Goal: Task Accomplishment & Management: Complete application form

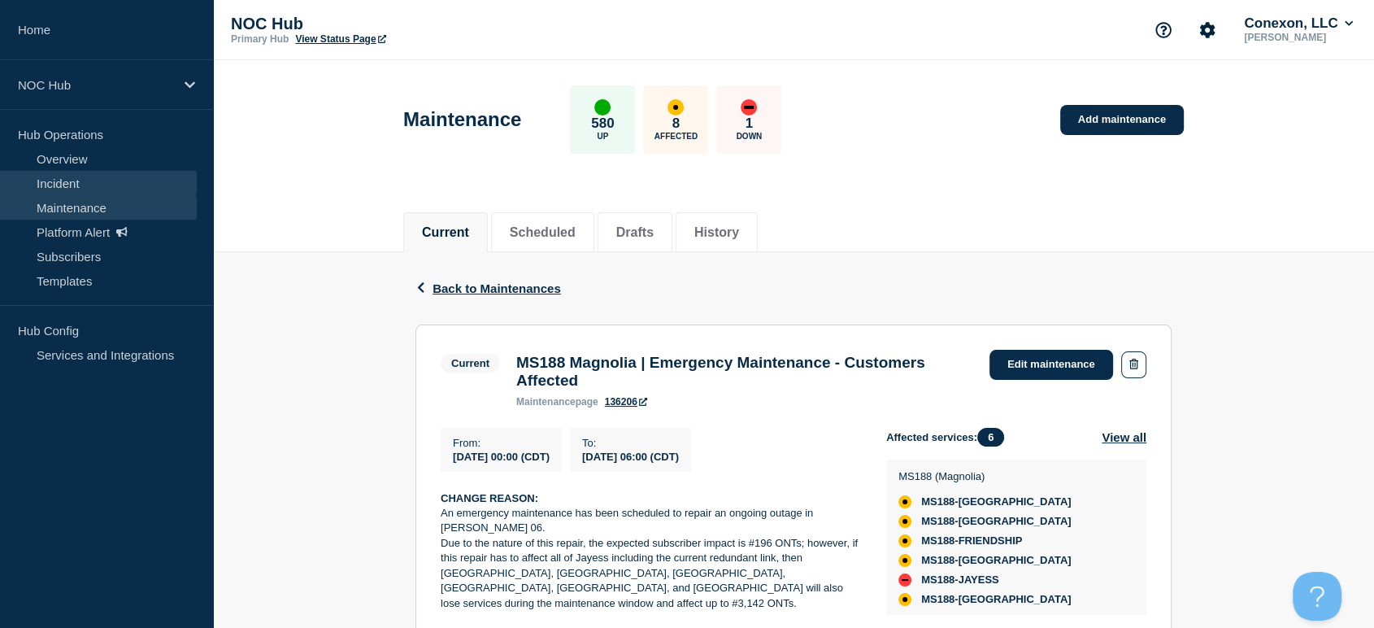
click at [85, 187] on link "Incident" at bounding box center [98, 183] width 197 height 24
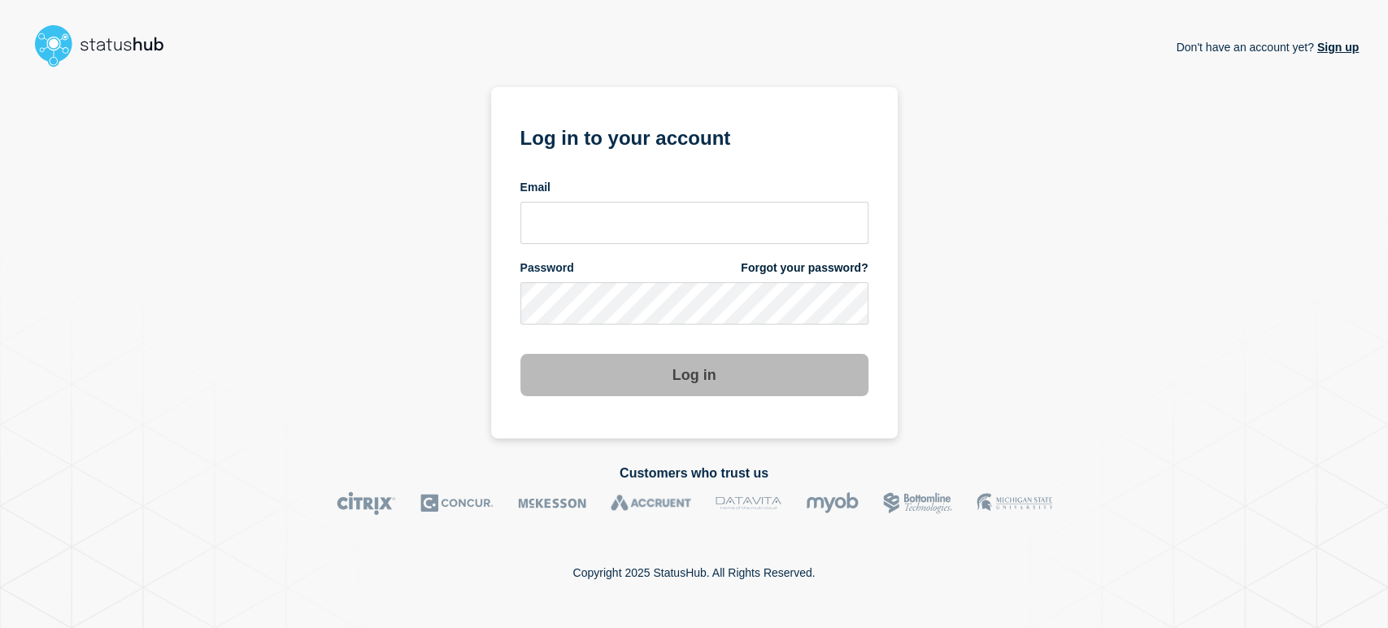
click at [632, 202] on div at bounding box center [694, 223] width 348 height 42
drag, startPoint x: 663, startPoint y: 219, endPoint x: 672, endPoint y: 228, distance: 12.6
click at [663, 219] on input "email input" at bounding box center [694, 223] width 348 height 42
type input "[PERSON_NAME][EMAIL_ADDRESS][PERSON_NAME][DOMAIN_NAME]"
click at [520, 354] on button "Log in" at bounding box center [694, 375] width 348 height 42
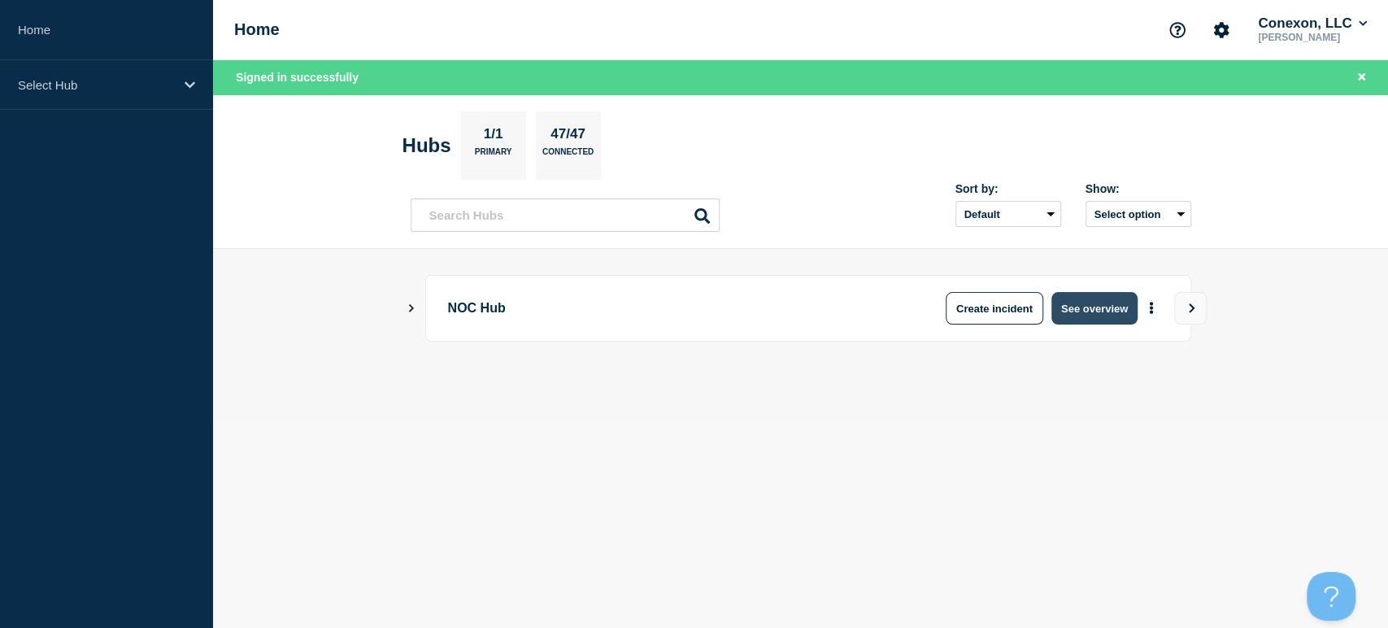
click at [1119, 311] on button "See overview" at bounding box center [1094, 308] width 86 height 33
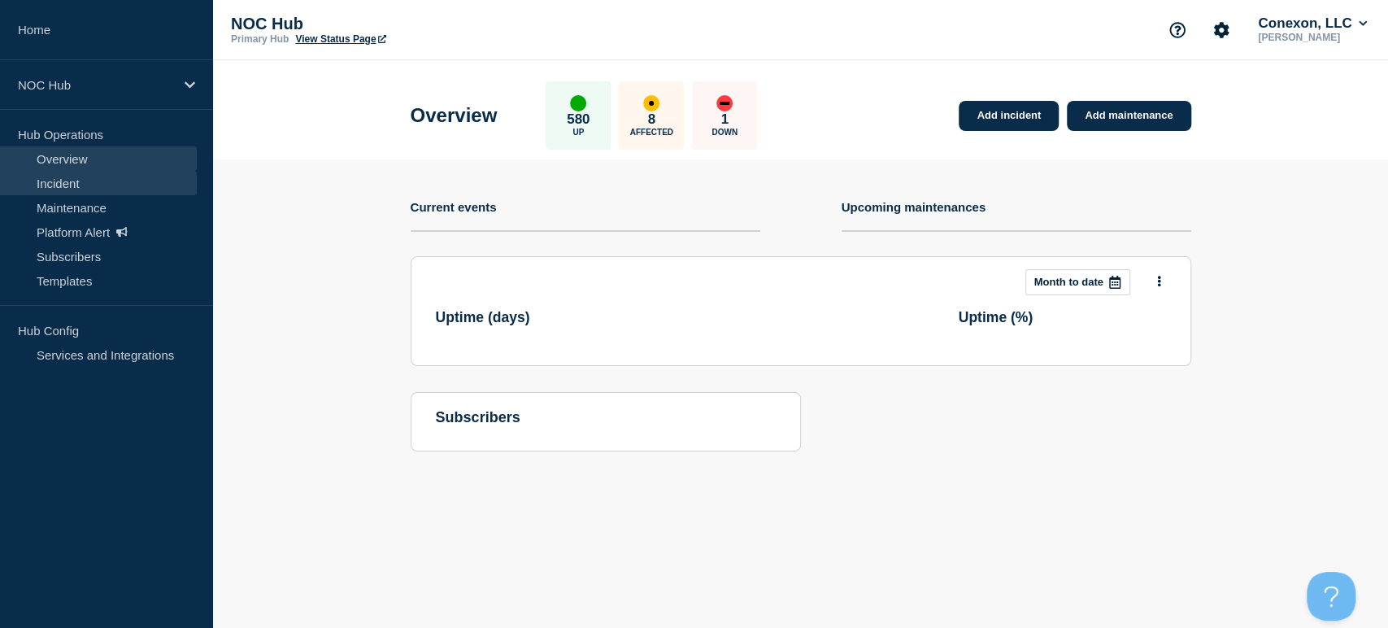
click at [154, 172] on link "Incident" at bounding box center [98, 183] width 197 height 24
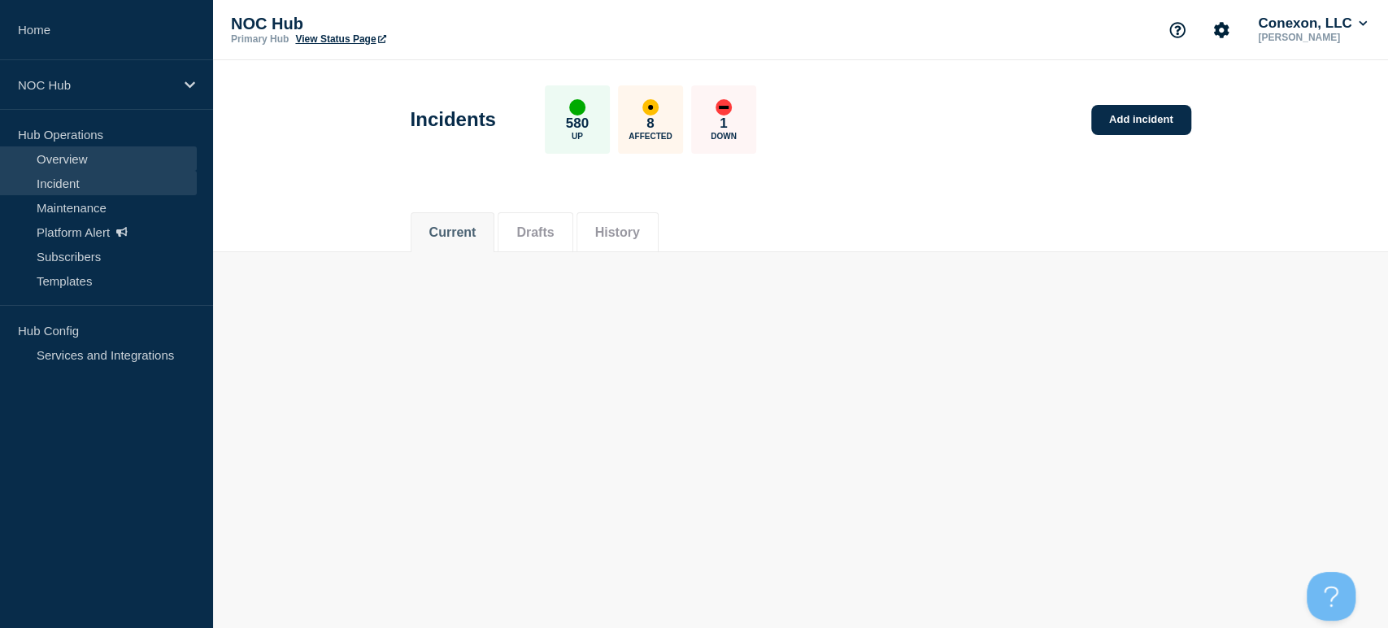
click at [76, 167] on link "Overview" at bounding box center [98, 158] width 197 height 24
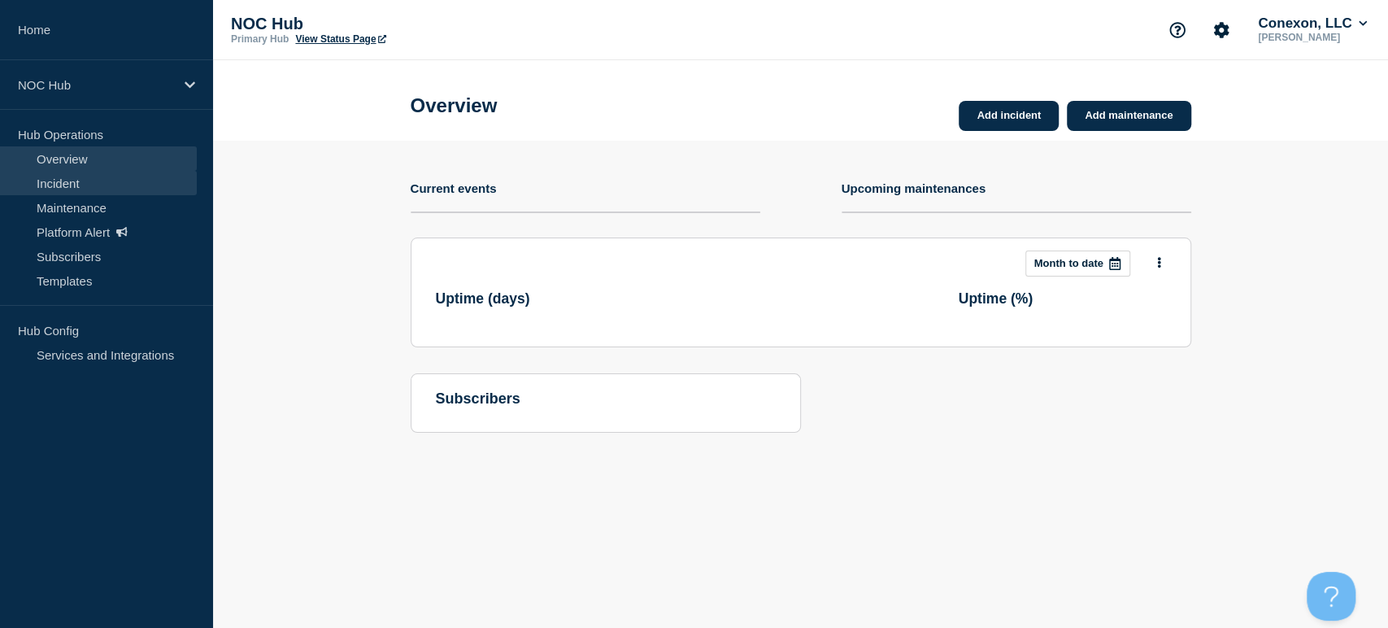
click at [77, 185] on link "Incident" at bounding box center [98, 183] width 197 height 24
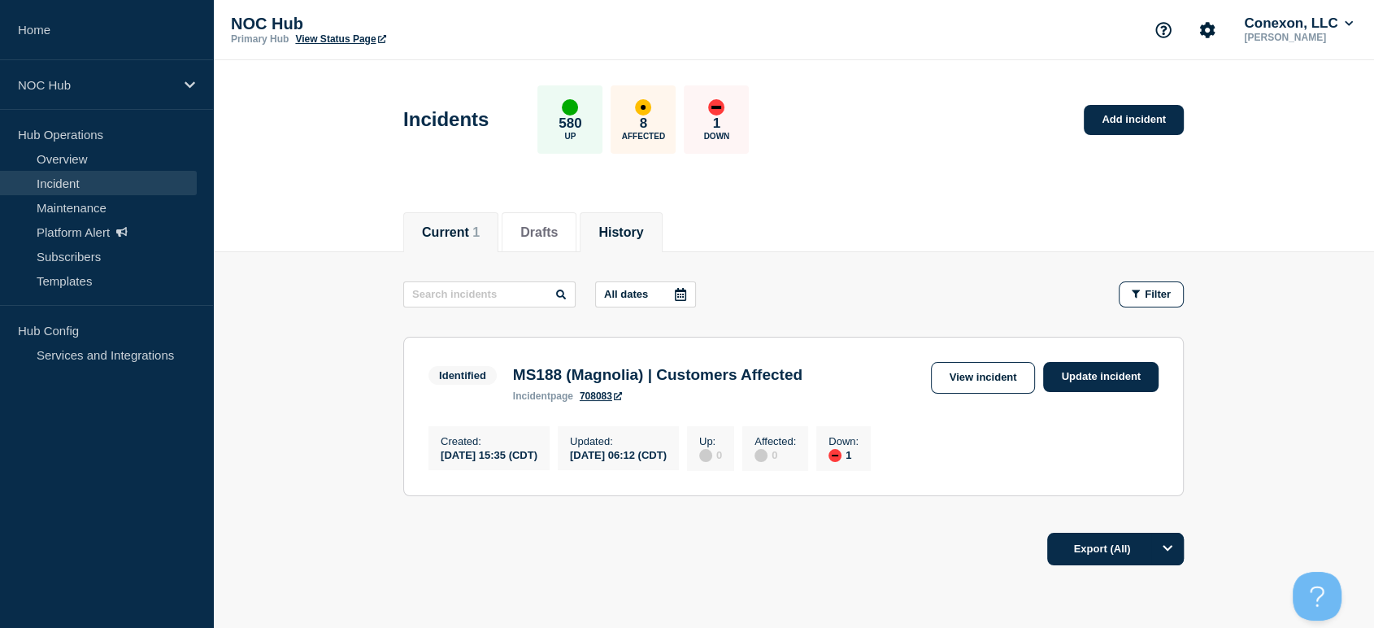
click at [627, 235] on button "History" at bounding box center [620, 232] width 45 height 15
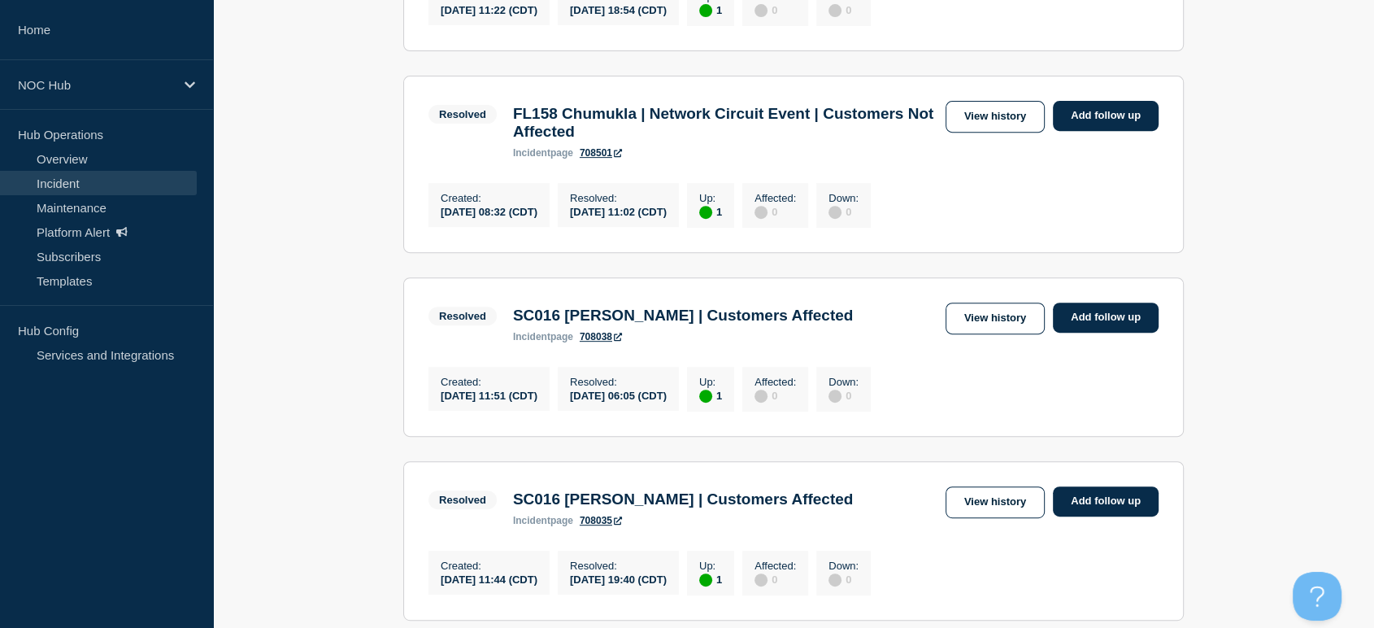
scroll to position [541, 0]
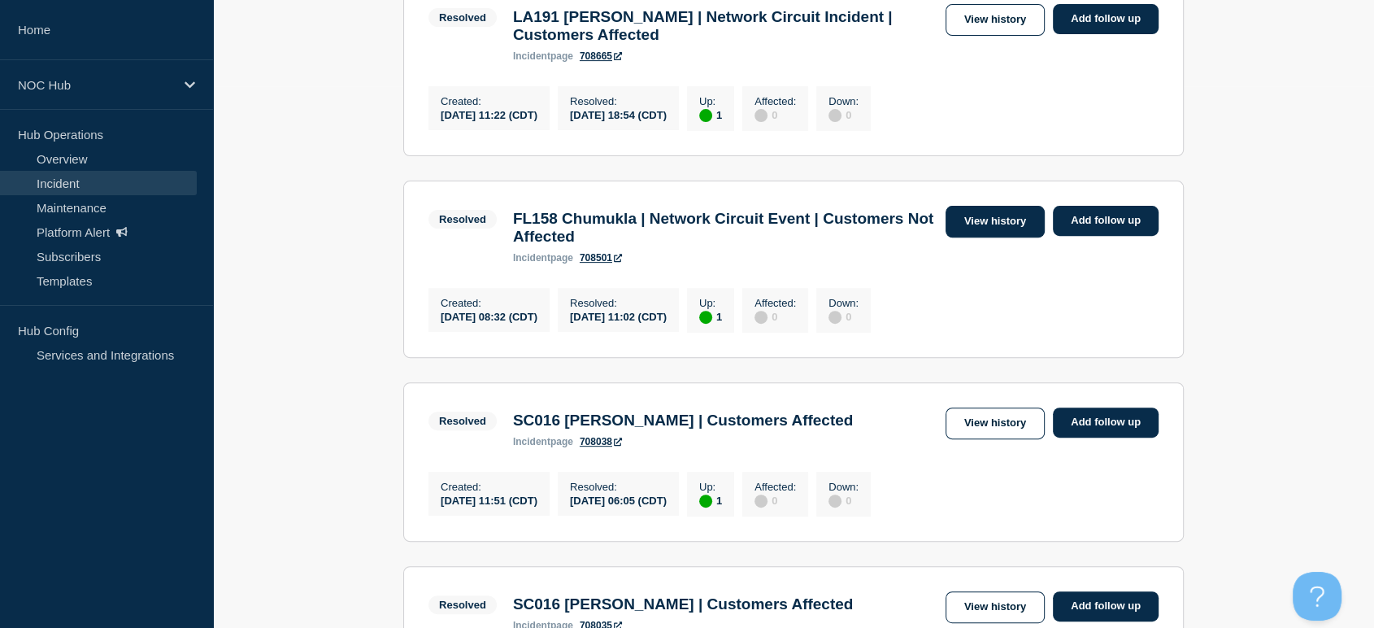
click at [998, 237] on link "View history" at bounding box center [994, 222] width 99 height 32
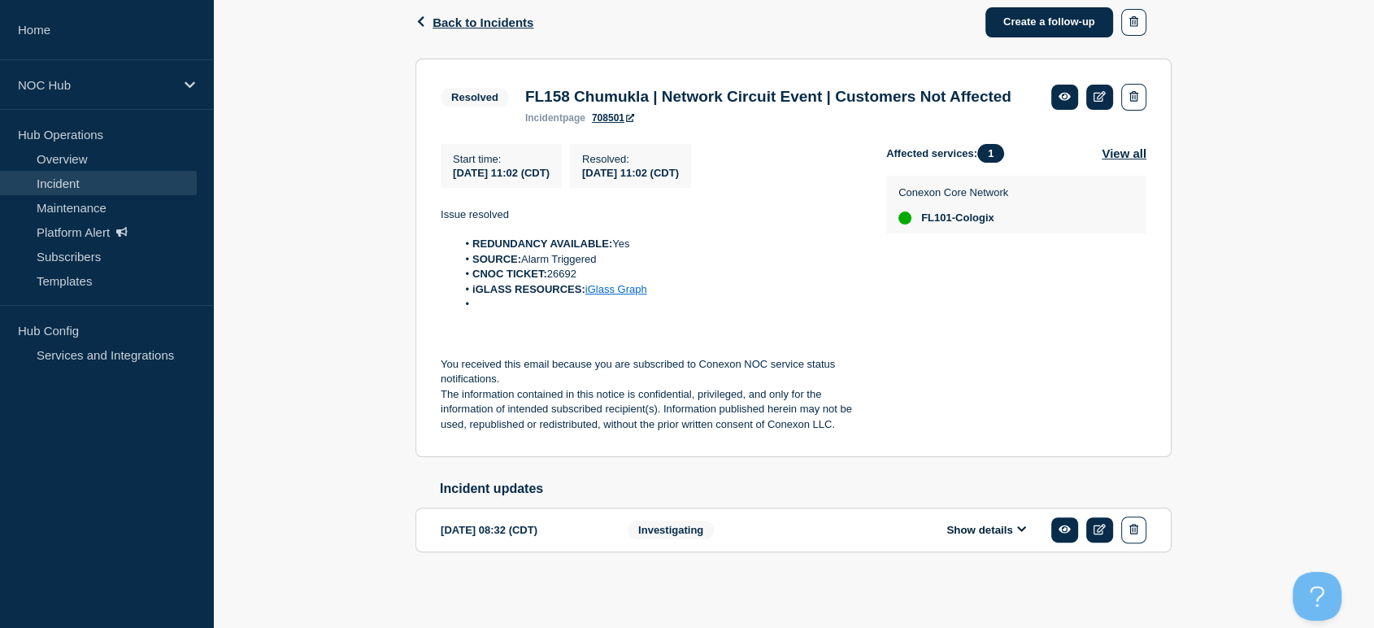
scroll to position [297, 0]
click at [1030, 524] on button "Show details" at bounding box center [985, 530] width 89 height 14
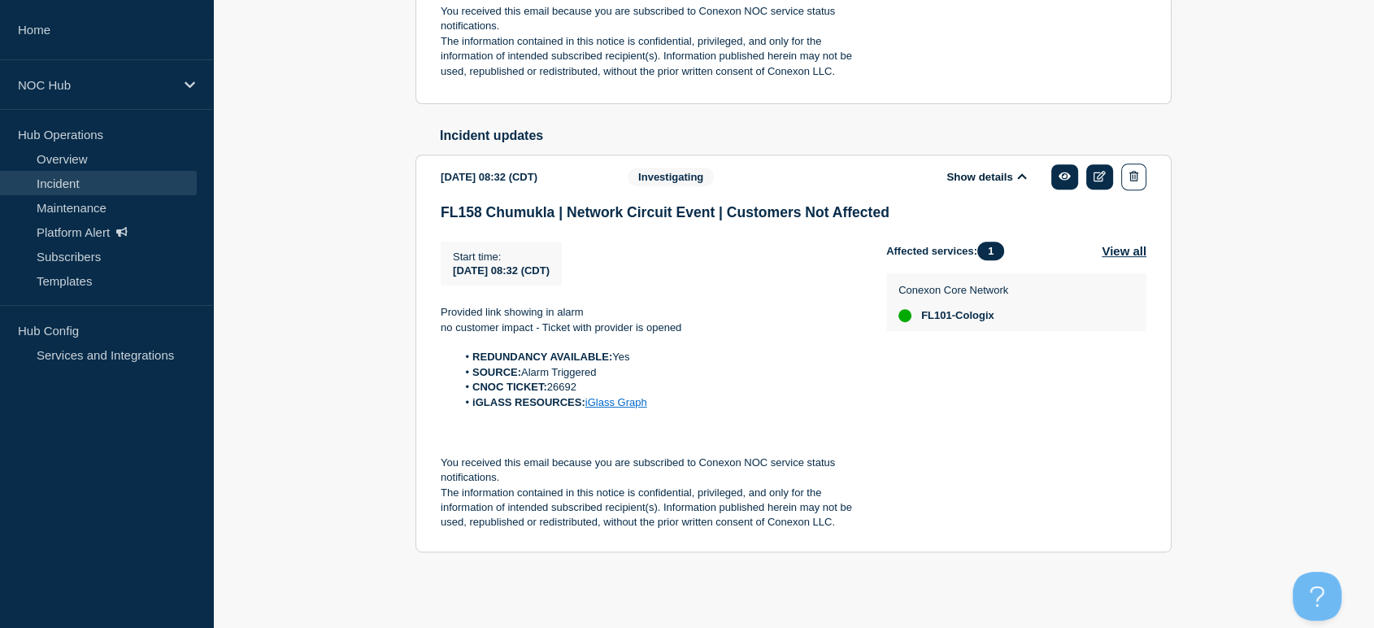
scroll to position [652, 0]
drag, startPoint x: 433, startPoint y: 285, endPoint x: 675, endPoint y: 402, distance: 268.0
click at [672, 399] on section "2025-09-05 08:32 (CDT) Show details Investigating FL158 Chumukla | Network Circ…" at bounding box center [793, 353] width 756 height 398
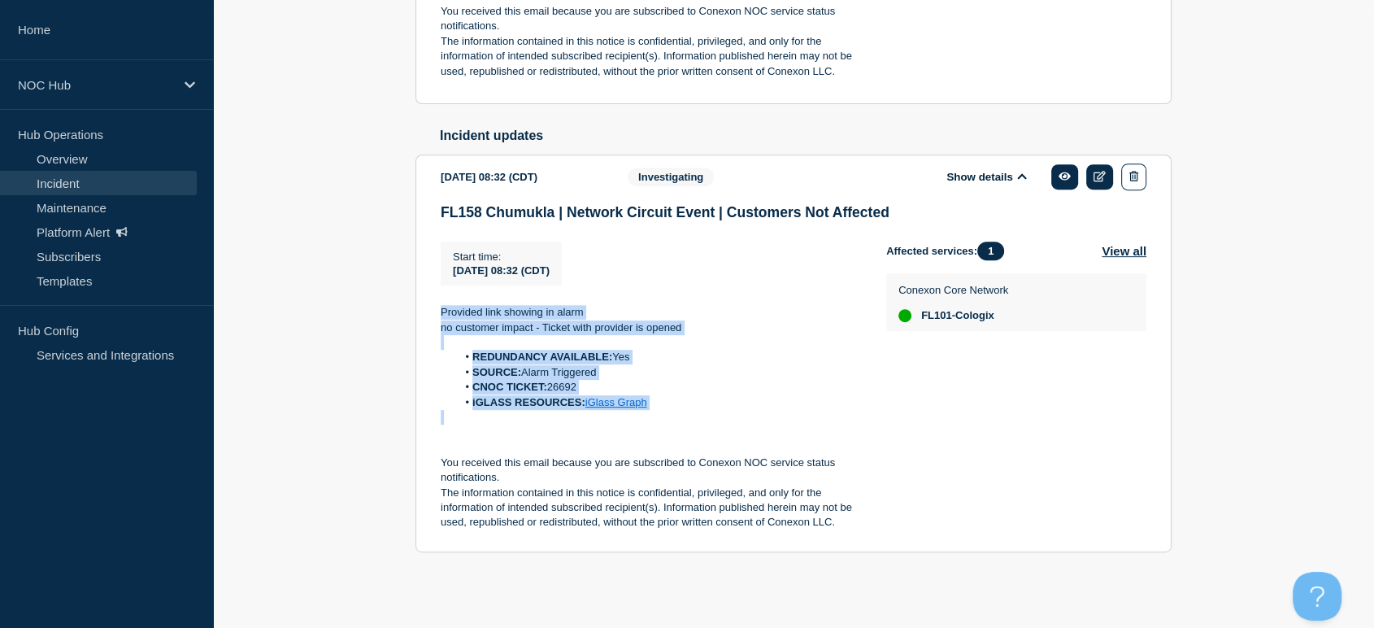
drag, startPoint x: 689, startPoint y: 424, endPoint x: 422, endPoint y: 296, distance: 296.3
click at [422, 295] on section "2025-09-05 08:32 (CDT) Show details Investigating FL158 Chumukla | Network Circ…" at bounding box center [793, 353] width 756 height 398
copy div "Provided link showing in alarm no customer impact - Ticket with provider is ope…"
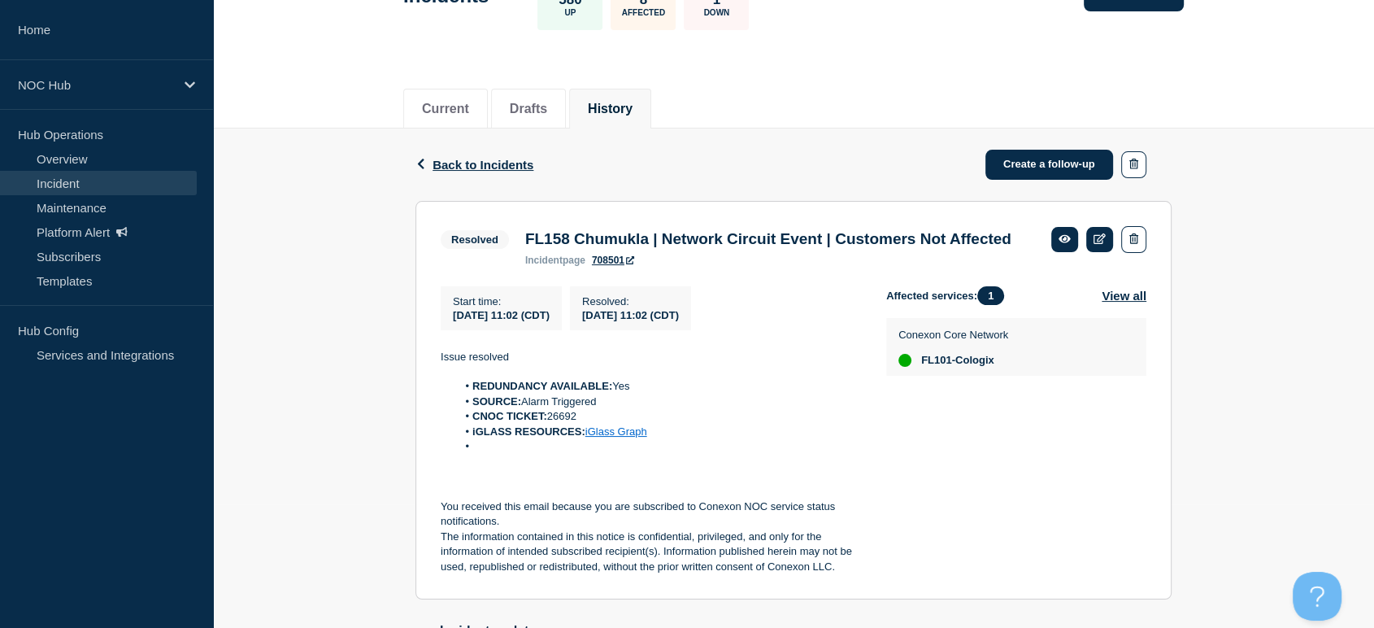
scroll to position [0, 0]
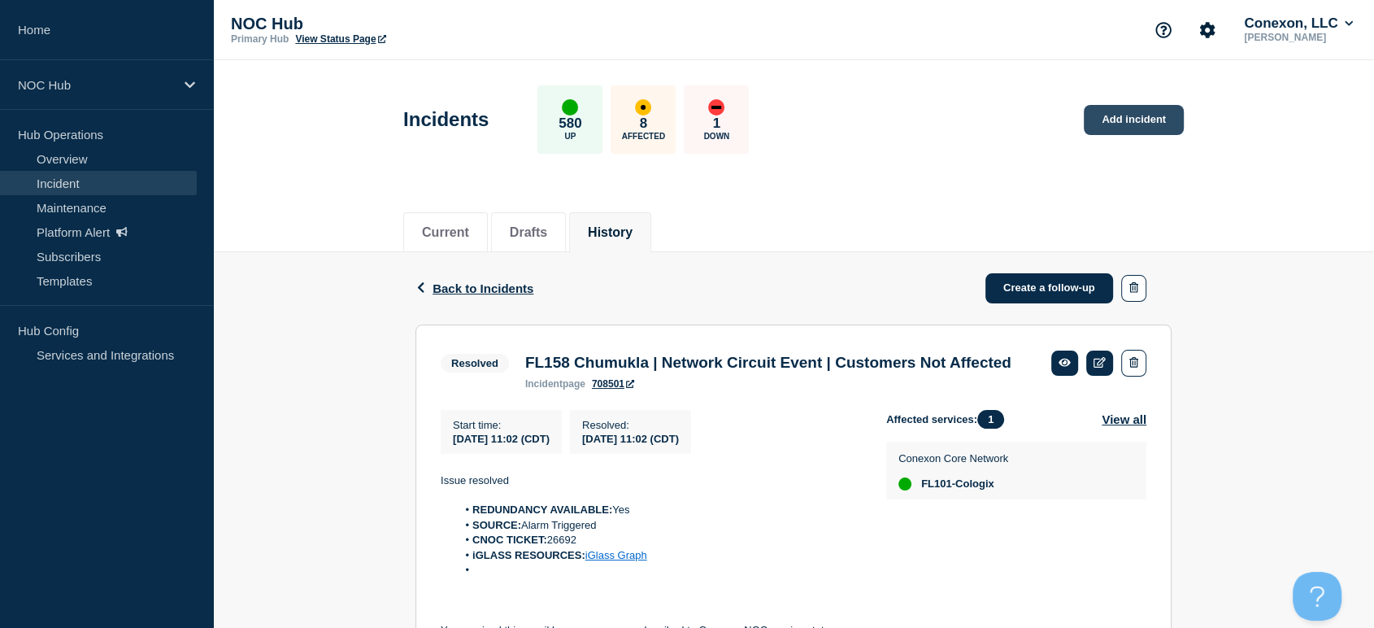
click at [1101, 113] on link "Add incident" at bounding box center [1134, 120] width 100 height 30
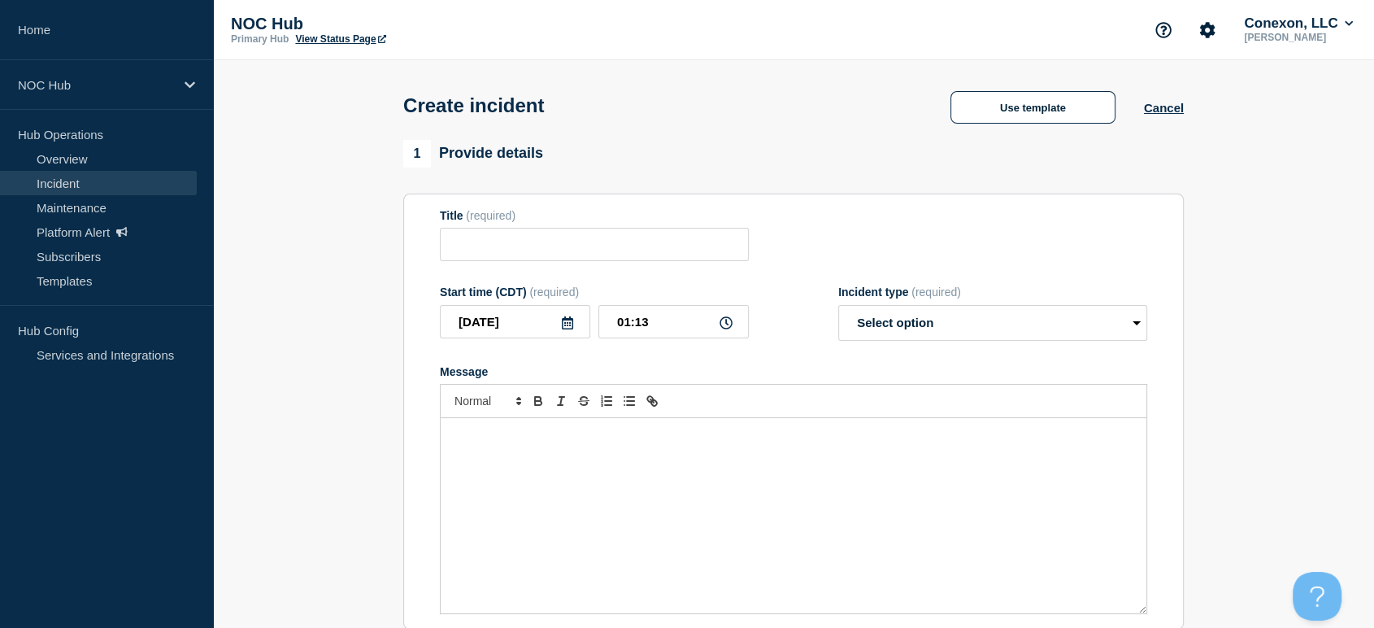
click at [596, 463] on div "Message" at bounding box center [794, 515] width 706 height 195
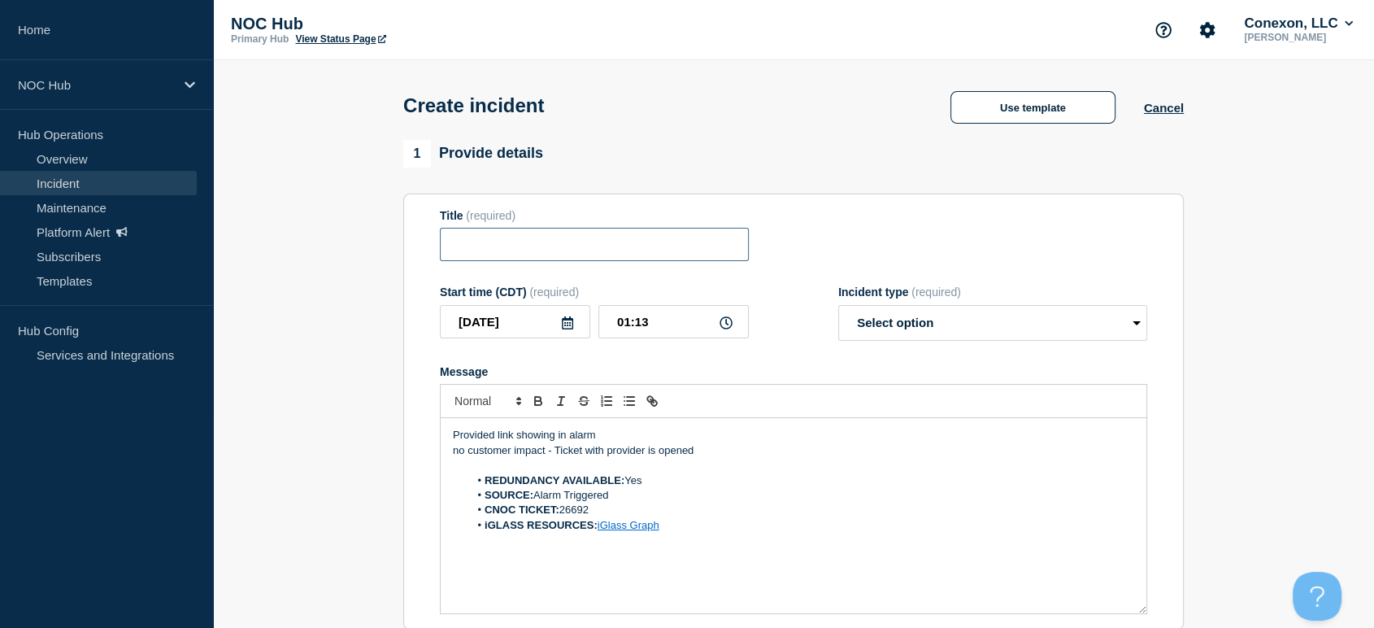
click at [533, 248] on input "Title" at bounding box center [594, 244] width 309 height 33
click at [517, 246] on input "Title" at bounding box center [594, 244] width 309 height 33
type input "MS026 Elliott | Network Circuit Event | Customers not Affected"
click at [867, 337] on select "Select option Investigating Identified Monitoring" at bounding box center [992, 323] width 309 height 36
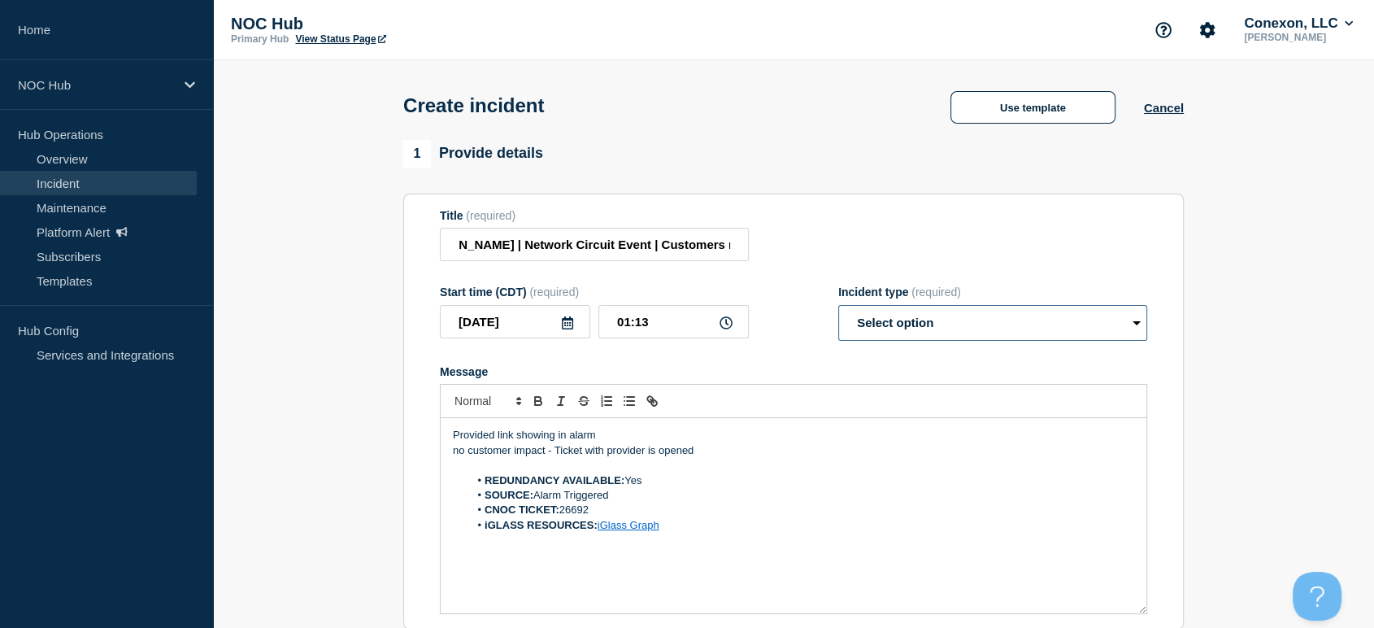
scroll to position [0, 0]
select select "investigating"
click at [838, 309] on select "Select option Investigating Identified Monitoring" at bounding box center [992, 323] width 309 height 36
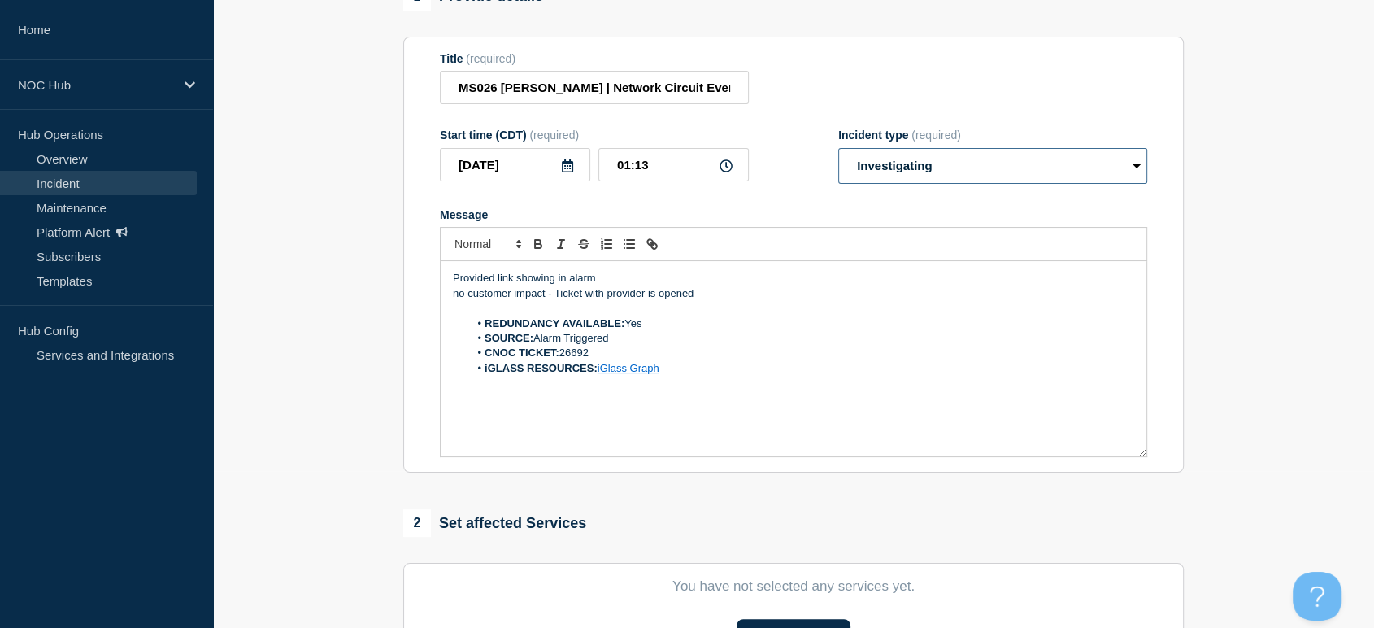
scroll to position [271, 0]
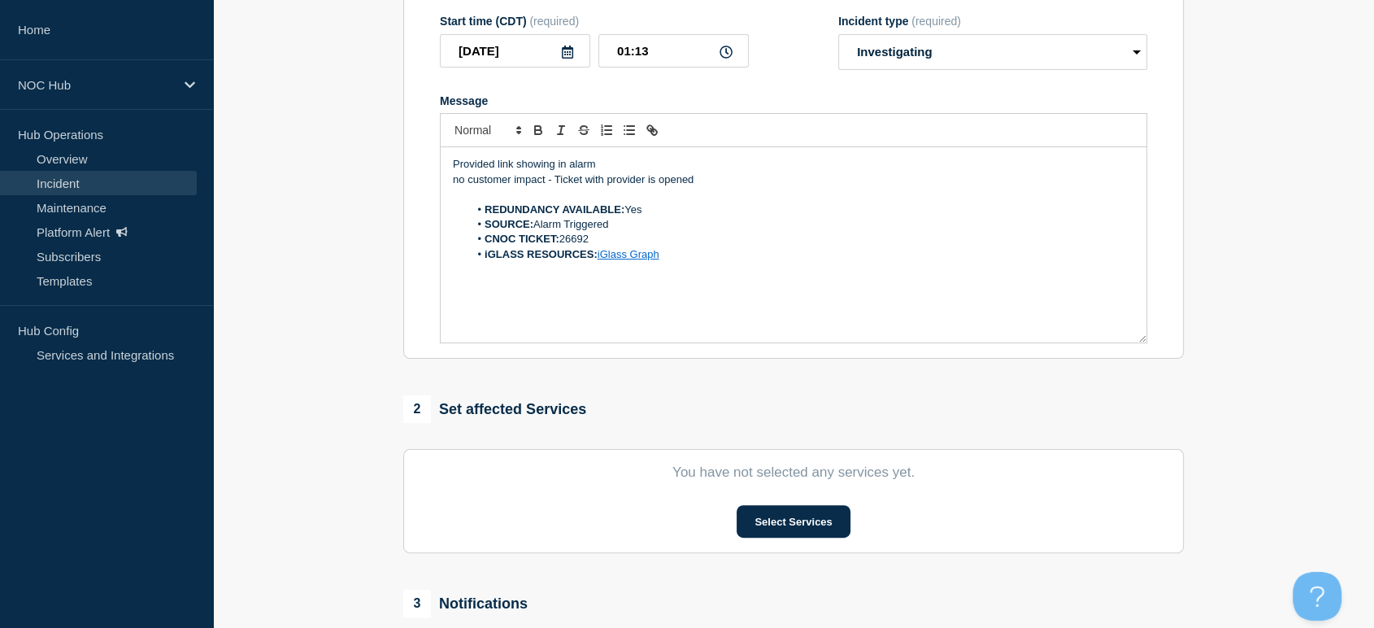
click at [625, 259] on link "iGlass Graph" at bounding box center [628, 254] width 62 height 12
click at [684, 285] on link at bounding box center [665, 283] width 38 height 12
paste input "conexon/mach/307"
type input "https://noc.iglass.net/jglass/network/conexon/mach/307"
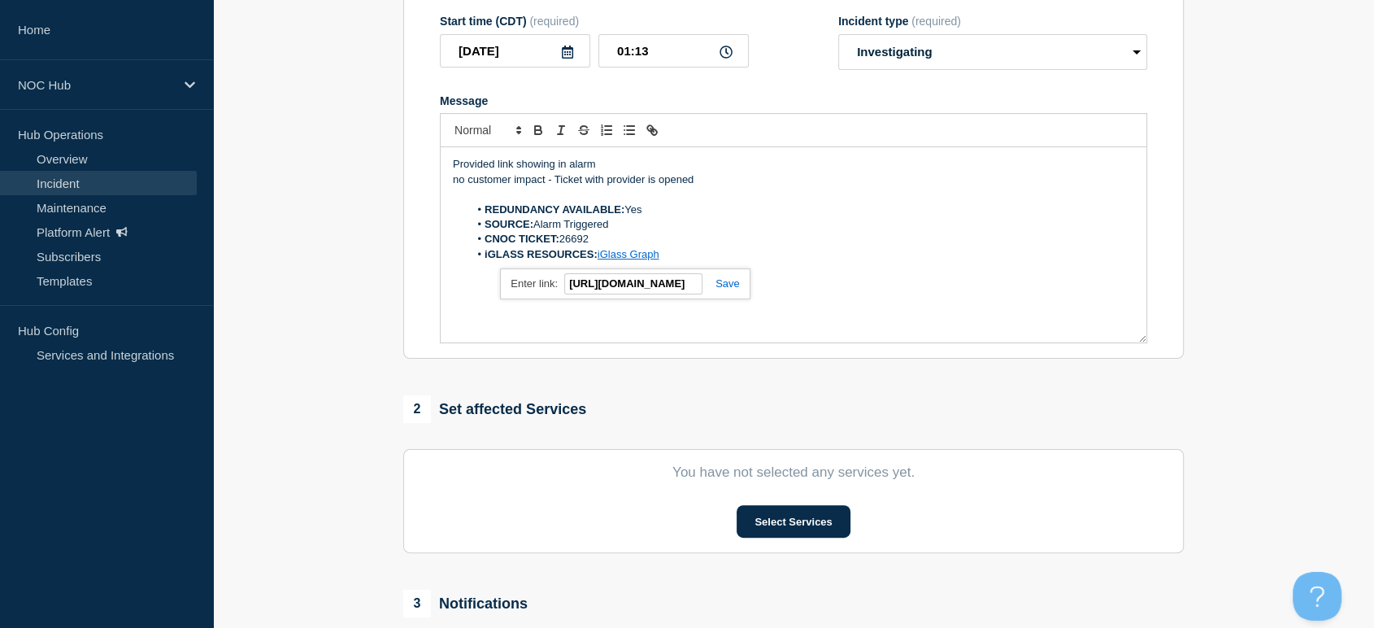
click at [722, 286] on link at bounding box center [720, 283] width 37 height 12
click at [597, 246] on li "CNOC TICKET: 26692" at bounding box center [802, 239] width 666 height 15
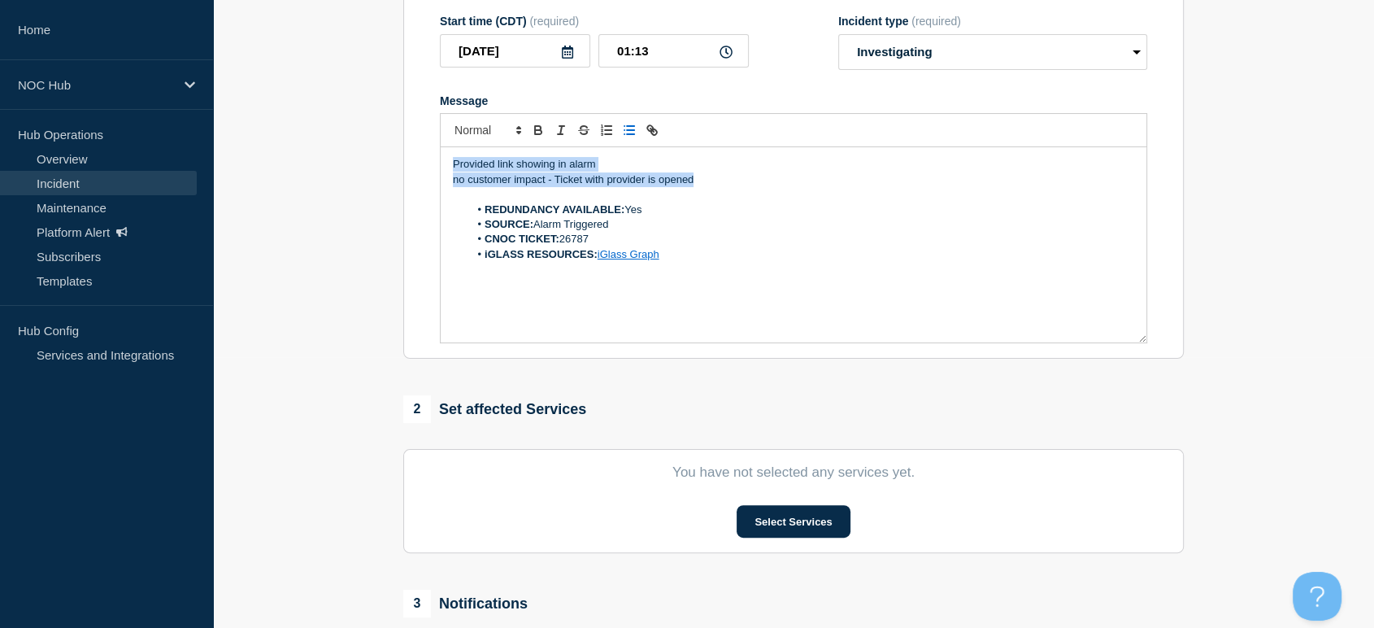
drag, startPoint x: 715, startPoint y: 179, endPoint x: 439, endPoint y: 162, distance: 276.9
click at [440, 162] on div "Provided link showing in alarm no customer impact - Ticket with provider is ope…" at bounding box center [793, 245] width 707 height 196
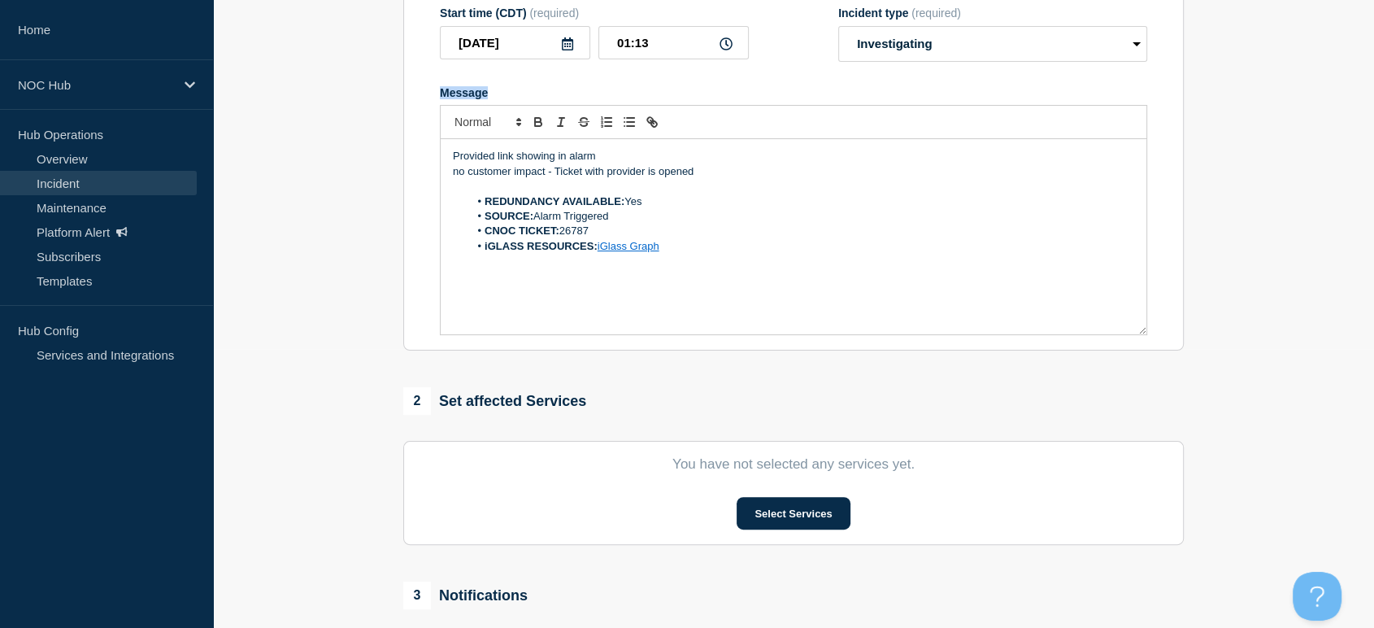
scroll to position [180, 0]
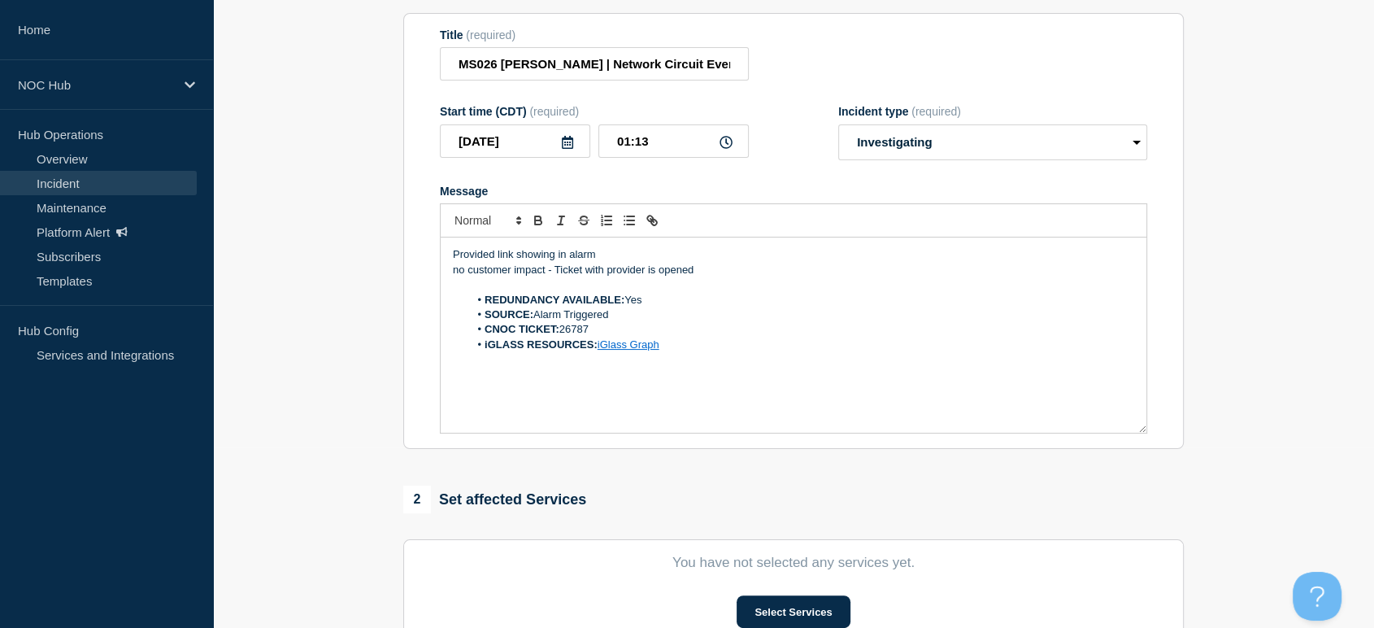
click at [712, 262] on p "Provided link showing in alarm" at bounding box center [793, 254] width 681 height 15
drag, startPoint x: 699, startPoint y: 272, endPoint x: 554, endPoint y: 280, distance: 145.8
click at [554, 277] on p "no customer impact - Ticket with provider is opened" at bounding box center [793, 270] width 681 height 15
click at [605, 255] on p "Provided link showing in alarm" at bounding box center [793, 254] width 681 height 15
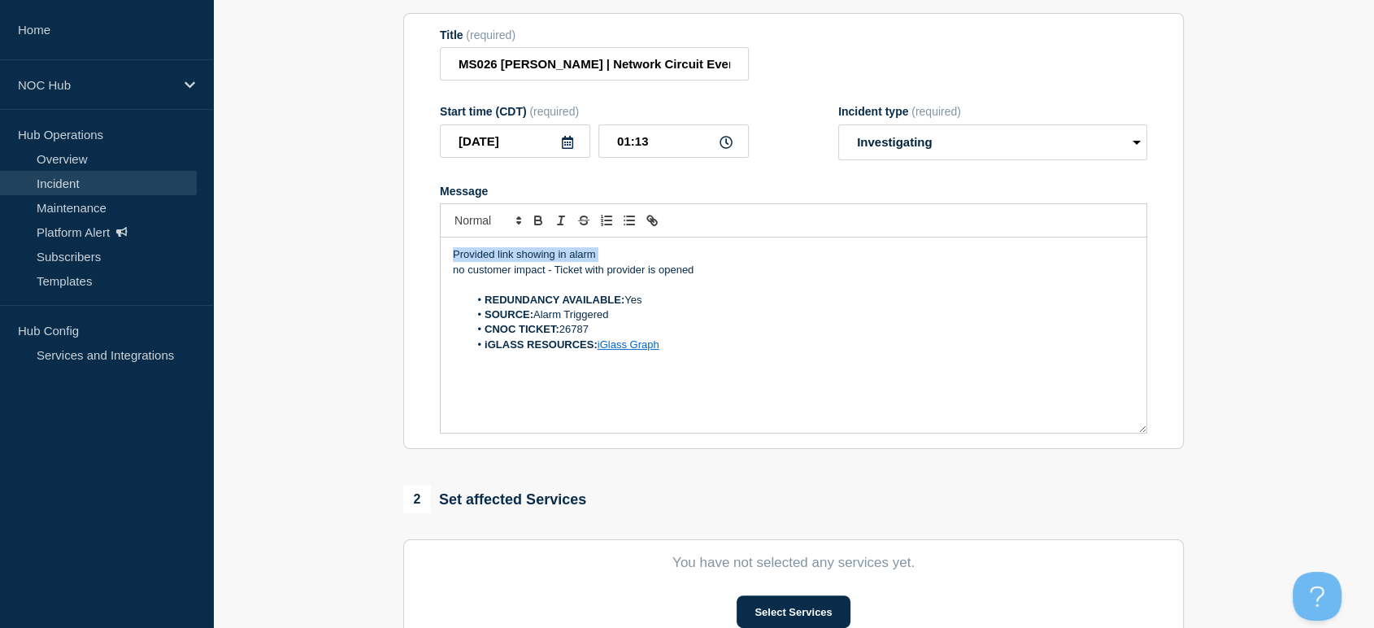
drag, startPoint x: 606, startPoint y: 255, endPoint x: 545, endPoint y: 252, distance: 61.1
click at [458, 252] on p "Provided link showing in alarm" at bounding box center [793, 254] width 681 height 15
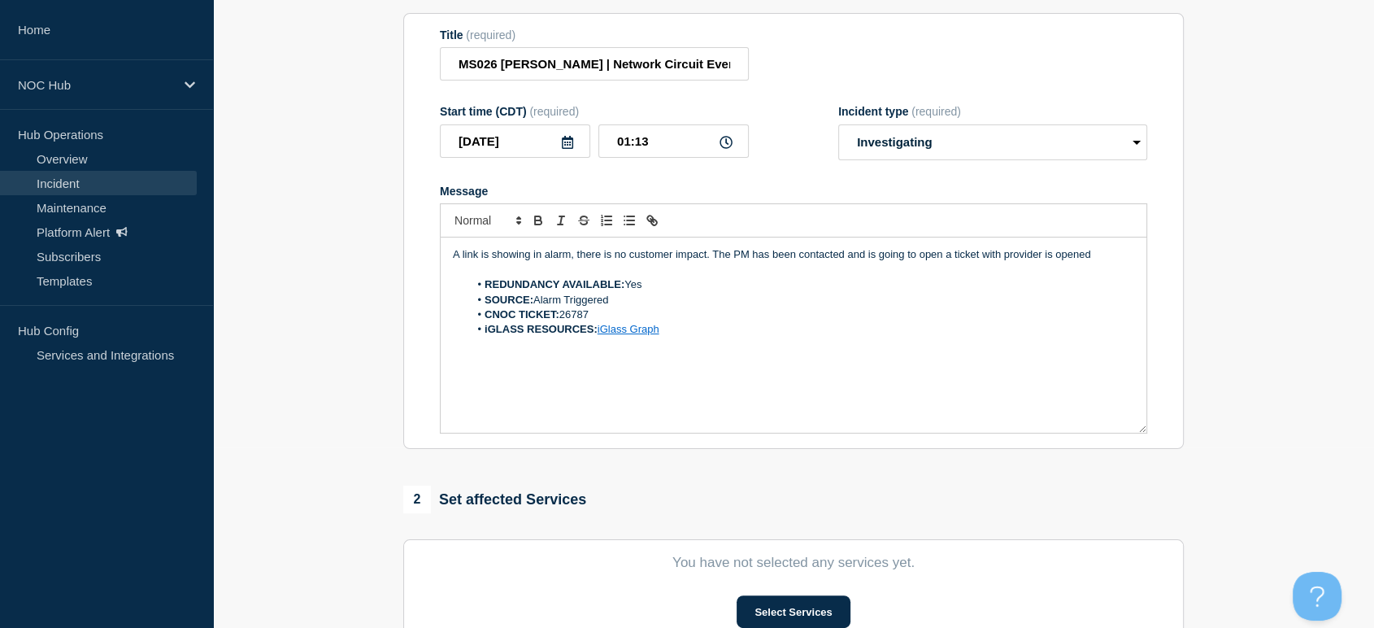
click at [1103, 261] on p "A link is showing in alarm, there is no customer impact. The PM has been contac…" at bounding box center [793, 254] width 681 height 15
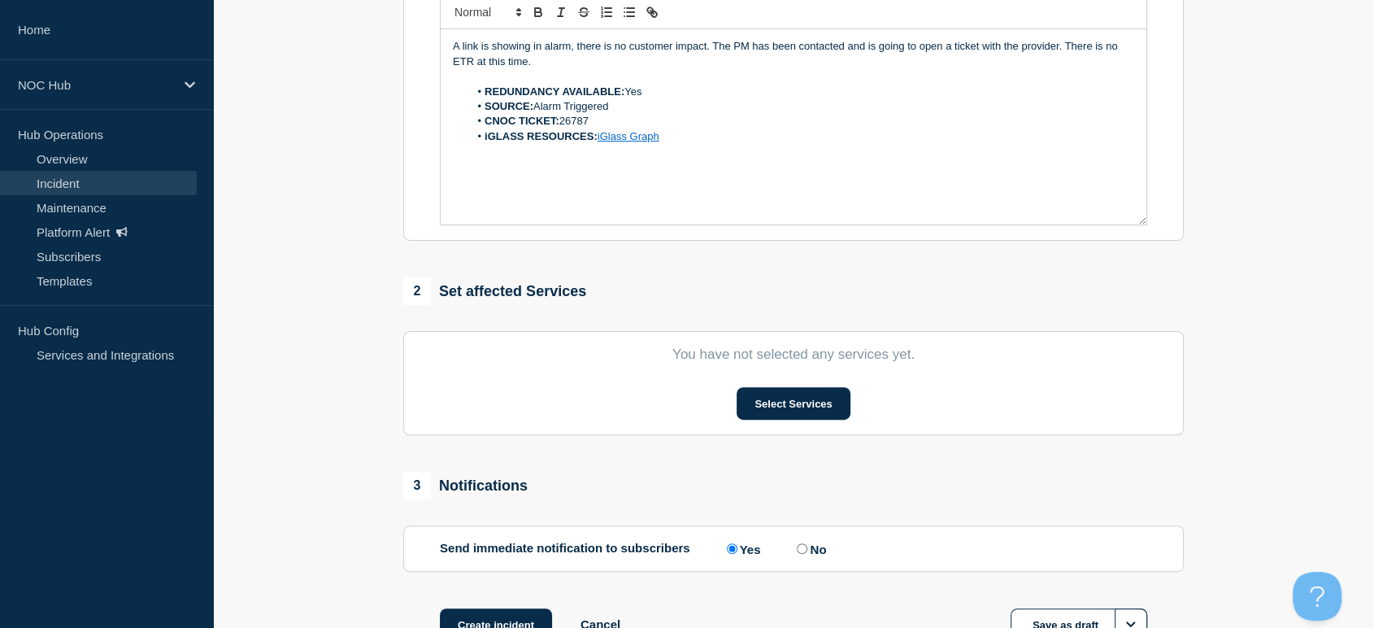
scroll to position [451, 0]
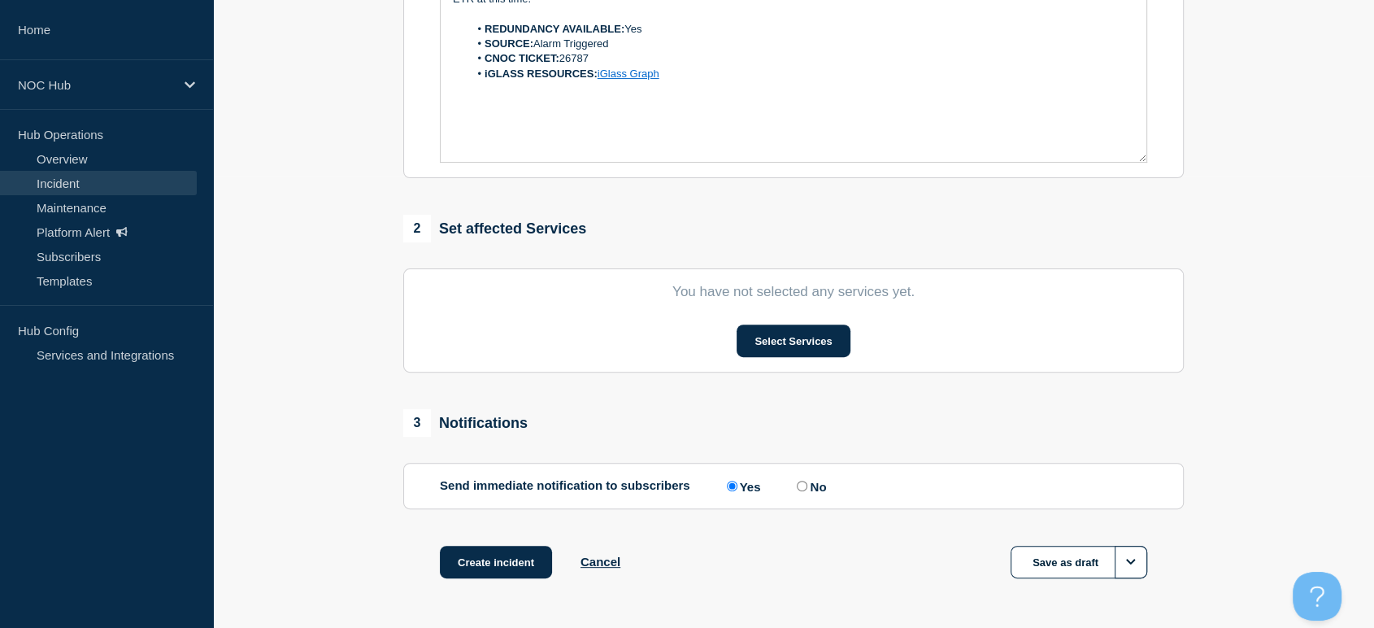
click at [781, 322] on section "You have not selected any services yet. Select Services" at bounding box center [793, 320] width 780 height 104
click at [781, 331] on button "Select Services" at bounding box center [792, 340] width 113 height 33
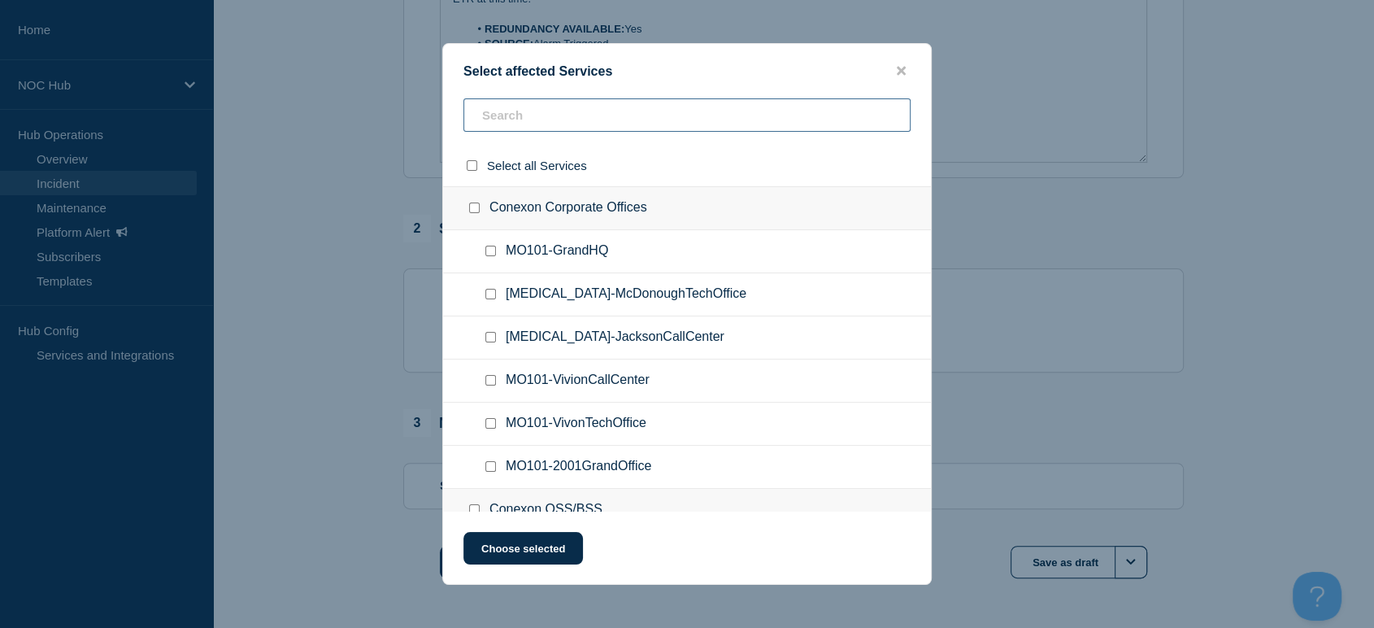
click at [552, 104] on input "text" at bounding box center [686, 114] width 447 height 33
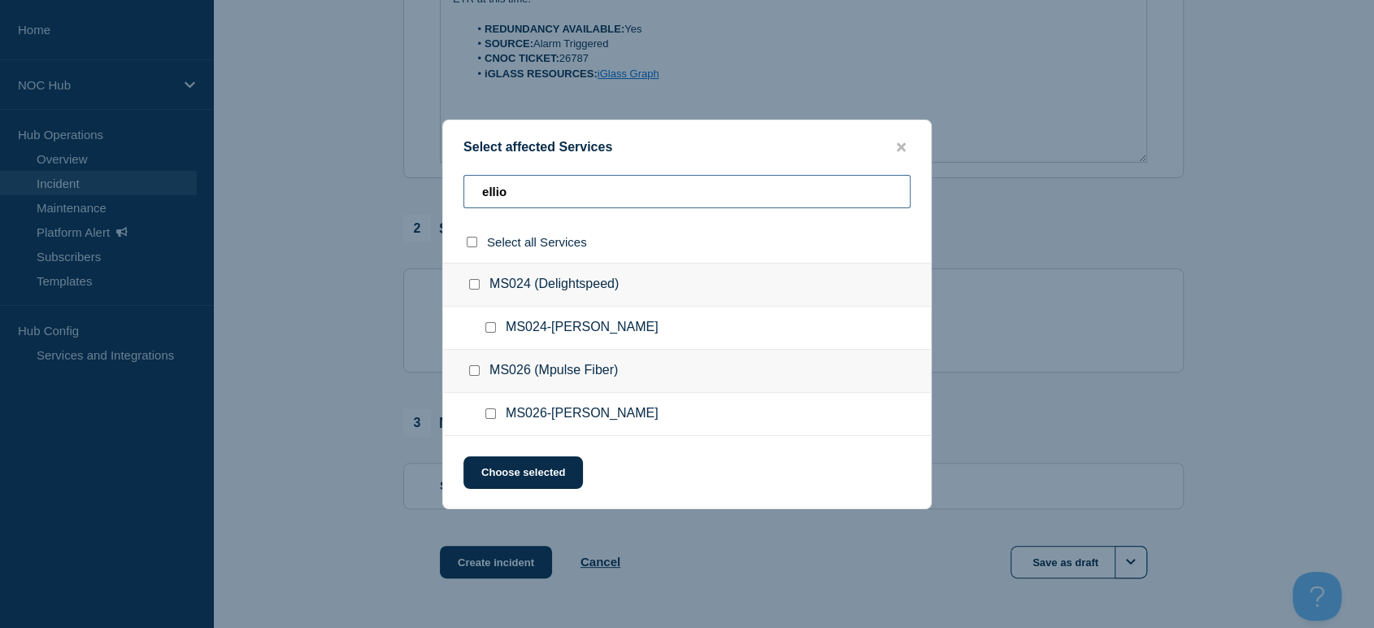
type input "ellio"
click at [486, 422] on div at bounding box center [494, 414] width 24 height 16
click at [490, 419] on input "MS026-Elliott checkbox" at bounding box center [490, 413] width 11 height 11
checkbox input "true"
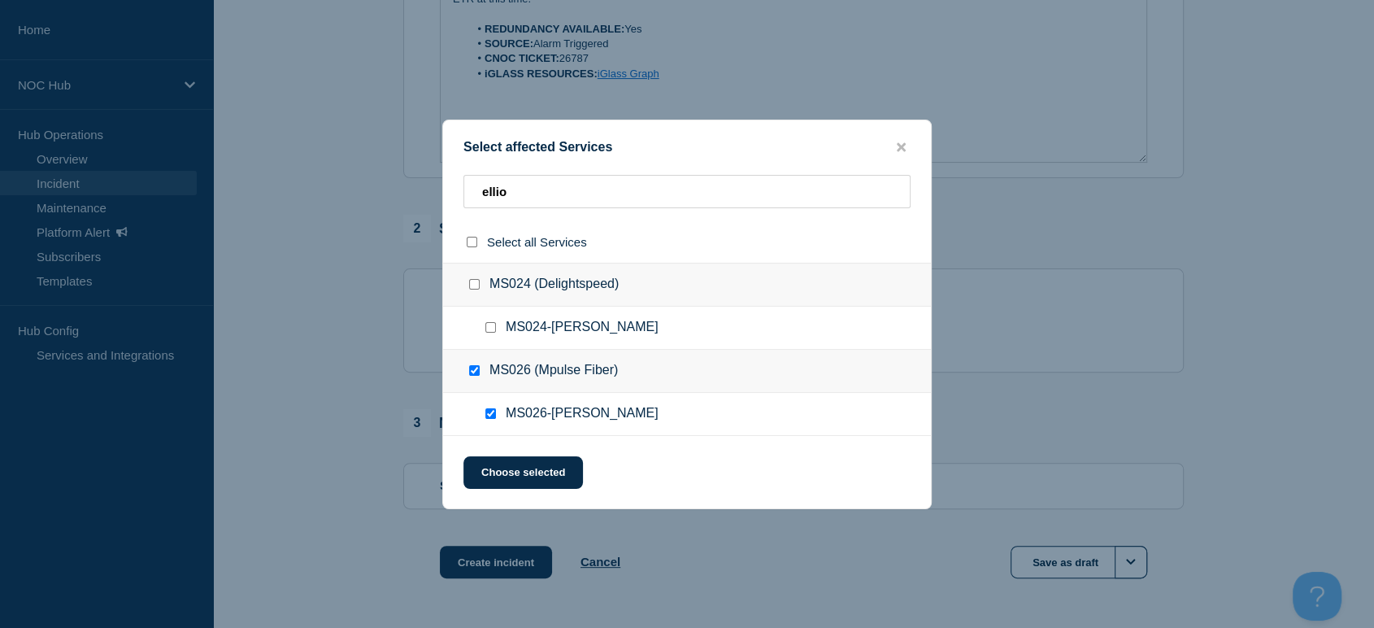
checkbox input "true"
click at [514, 474] on button "Choose selected" at bounding box center [522, 472] width 119 height 33
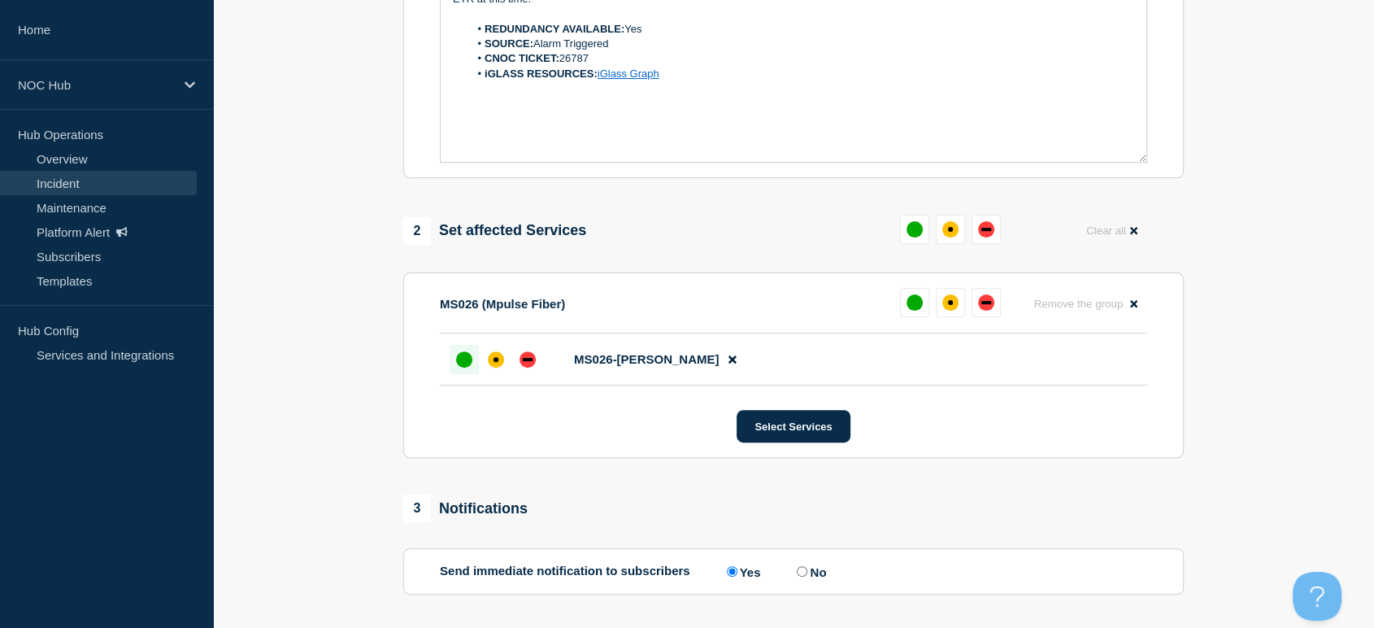
click at [456, 364] on div "up" at bounding box center [464, 359] width 16 height 16
click at [807, 573] on input "No" at bounding box center [802, 571] width 11 height 11
radio input "true"
radio input "false"
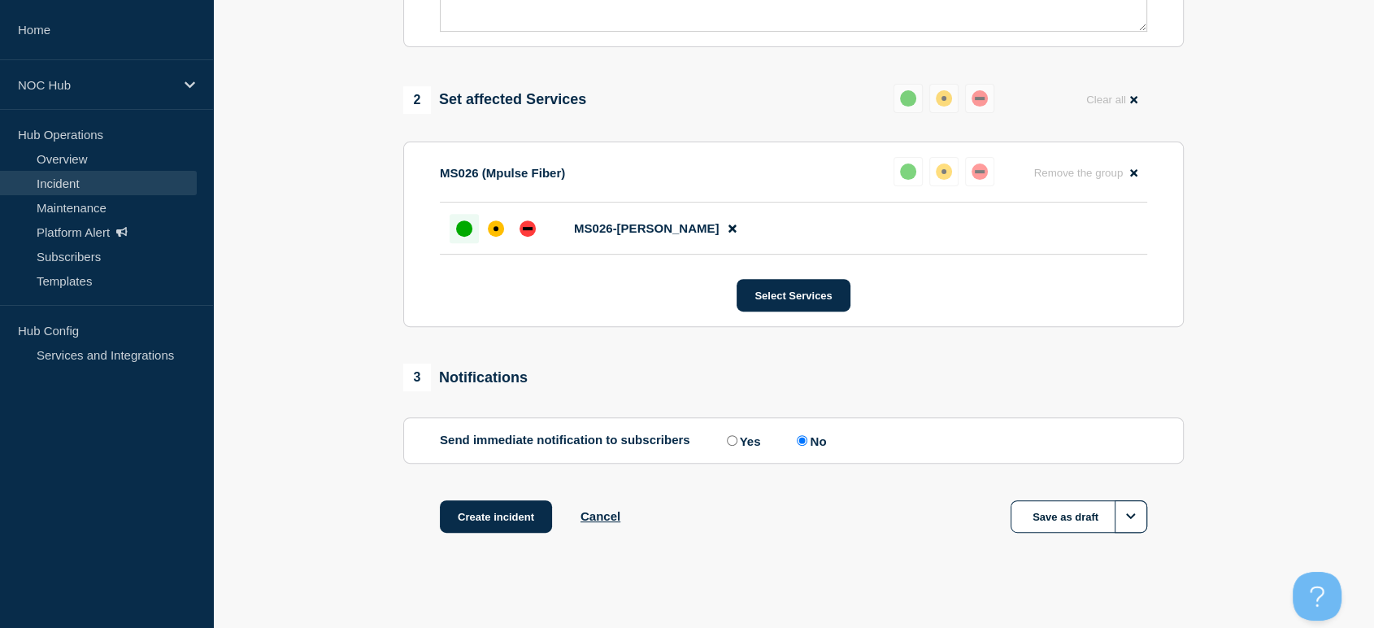
scroll to position [597, 0]
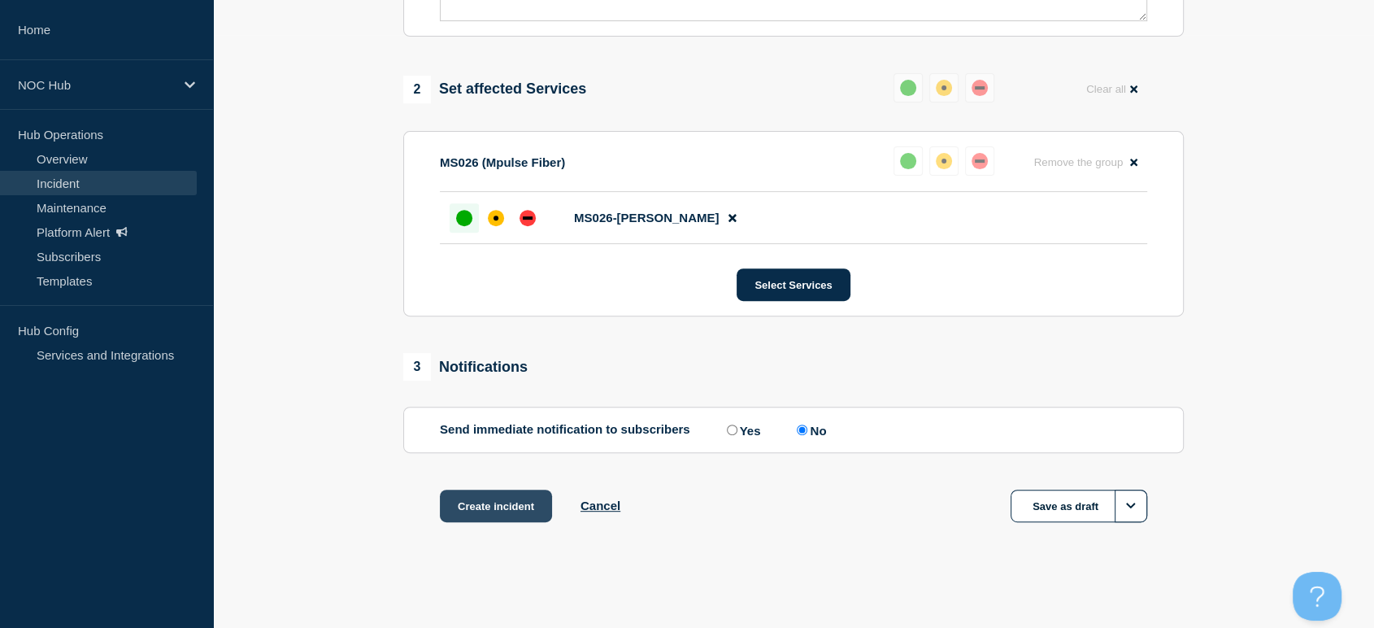
click at [497, 509] on button "Create incident" at bounding box center [496, 505] width 112 height 33
